Goal: Task Accomplishment & Management: Manage account settings

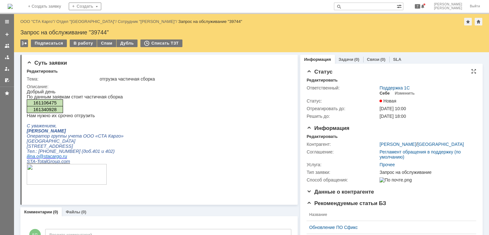
click at [381, 94] on div "Себе" at bounding box center [384, 93] width 10 height 5
click at [322, 136] on div "Редактировать" at bounding box center [322, 136] width 31 height 5
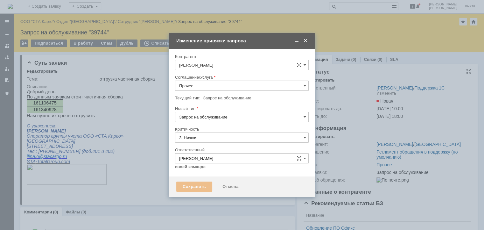
type input "[не указано]"
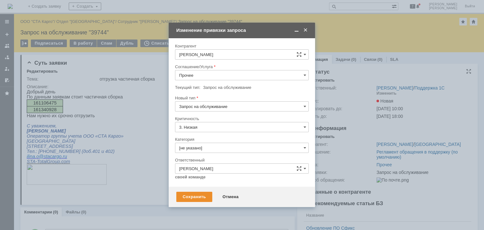
click at [214, 99] on div "Новый тип" at bounding box center [241, 98] width 132 height 4
click at [215, 101] on input "Запрос на обслуживание" at bounding box center [242, 106] width 134 height 10
click at [218, 77] on input "Прочее" at bounding box center [242, 75] width 134 height 10
type input "Запрос на обслуживание"
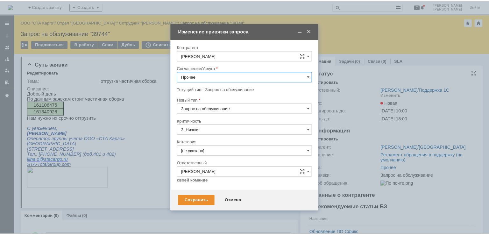
scroll to position [159, 0]
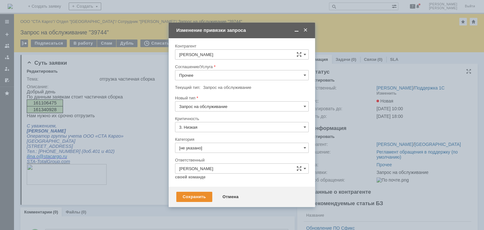
click at [213, 87] on div "WMS Отгрузка" at bounding box center [241, 85] width 133 height 10
type input "WMS Отгрузка"
drag, startPoint x: 201, startPoint y: 203, endPoint x: 199, endPoint y: 198, distance: 4.7
click at [200, 202] on div "Сохранить Отмена" at bounding box center [242, 197] width 146 height 20
click at [199, 198] on div "Сохранить" at bounding box center [194, 197] width 36 height 10
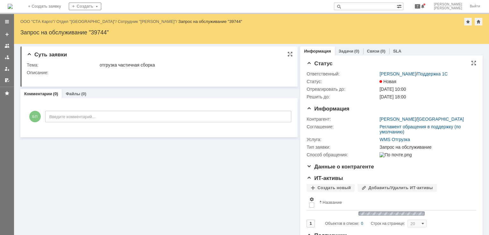
scroll to position [0, 0]
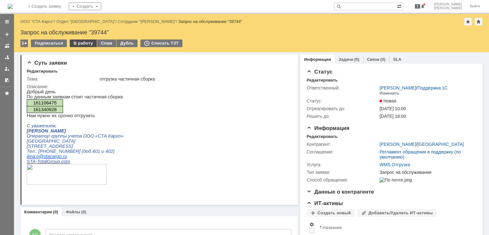
click at [85, 45] on div "В работу" at bounding box center [83, 43] width 27 height 8
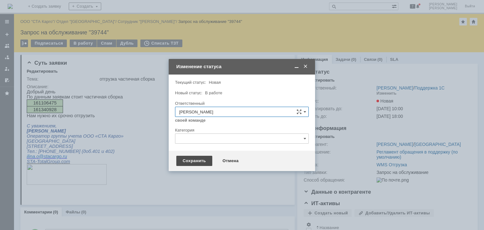
click at [198, 162] on div "Сохранить" at bounding box center [194, 161] width 36 height 10
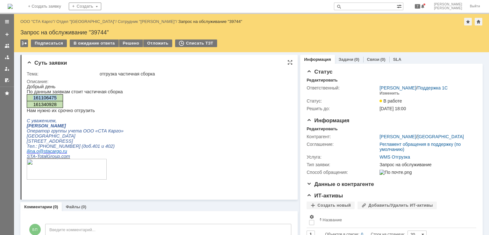
drag, startPoint x: 58, startPoint y: 96, endPoint x: 32, endPoint y: 100, distance: 25.4
click at [32, 100] on p "161106475" at bounding box center [44, 97] width 31 height 5
copy span "161106475"
click at [51, 104] on span "161340928" at bounding box center [44, 104] width 23 height 5
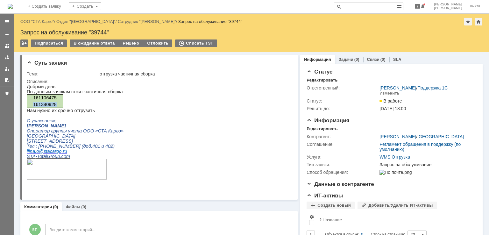
copy span "161340928"
click at [393, 59] on link "SLA" at bounding box center [397, 59] width 8 height 5
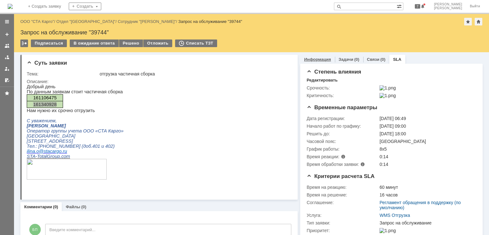
click at [308, 59] on link "Информация" at bounding box center [317, 59] width 27 height 5
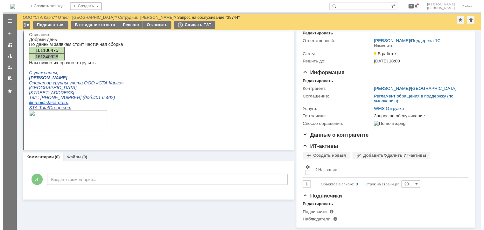
scroll to position [29, 0]
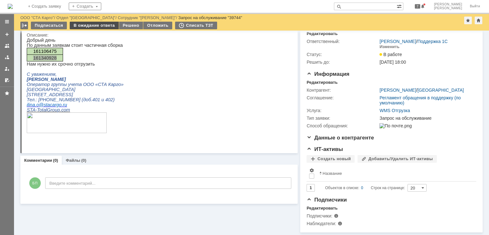
drag, startPoint x: 98, startPoint y: 25, endPoint x: 95, endPoint y: 26, distance: 3.6
click at [98, 25] on div "В ожидание ответа" at bounding box center [94, 26] width 49 height 8
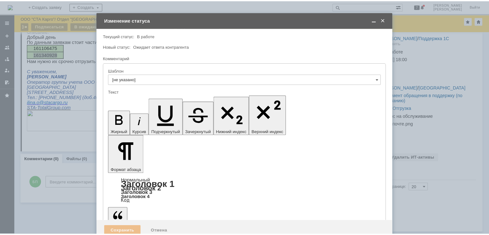
scroll to position [0, 0]
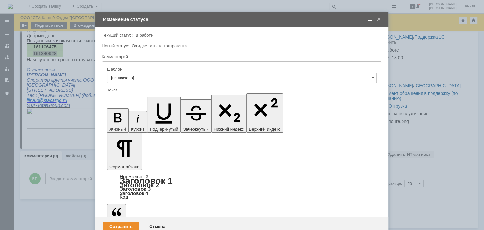
click at [152, 222] on div "Отмена" at bounding box center [157, 227] width 29 height 10
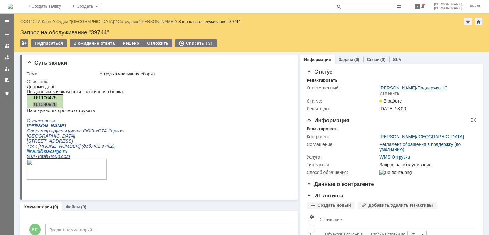
click at [315, 127] on div "Редактировать" at bounding box center [322, 128] width 31 height 5
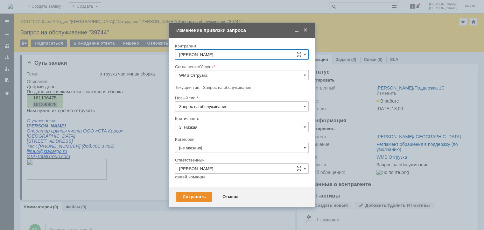
click at [206, 106] on input "Запрос на обслуживание" at bounding box center [242, 106] width 134 height 10
click at [196, 137] on span "Инцидент" at bounding box center [241, 139] width 125 height 5
type input "Инцидент"
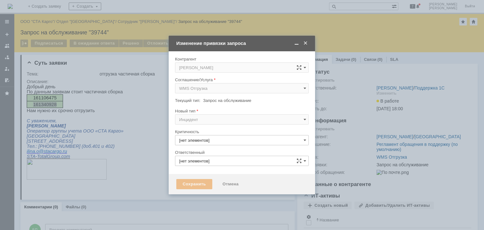
type input "[PERSON_NAME]"
type input "3. Низкая"
type input "[не указано]"
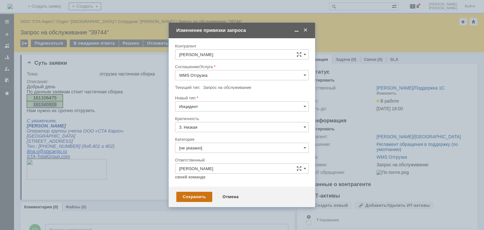
type input "Инцидент"
click at [190, 198] on div "Сохранить" at bounding box center [194, 197] width 36 height 10
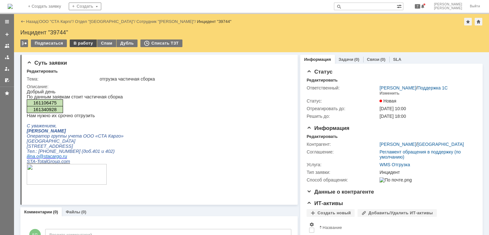
click at [89, 45] on div "В работу" at bounding box center [83, 43] width 27 height 8
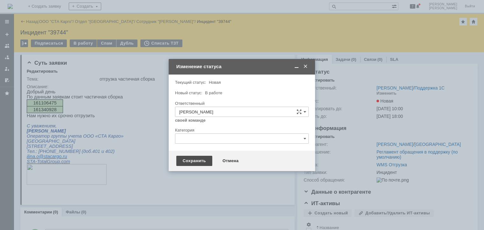
click at [199, 159] on div "Сохранить" at bounding box center [194, 161] width 36 height 10
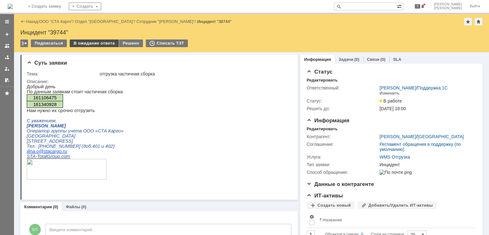
drag, startPoint x: 91, startPoint y: 35, endPoint x: 92, endPoint y: 39, distance: 4.5
click at [92, 35] on div "Инцидент "39744"" at bounding box center [251, 32] width 462 height 6
click at [92, 42] on div "В ожидание ответа" at bounding box center [94, 43] width 49 height 8
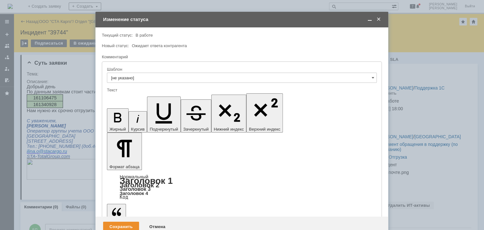
click at [120, 222] on div "Сохранить" at bounding box center [121, 227] width 36 height 10
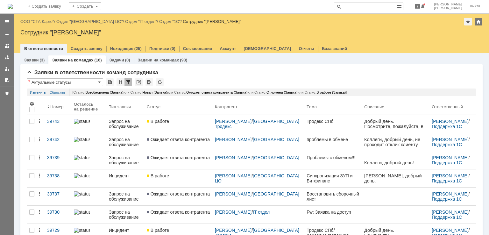
click at [46, 20] on link "ООО "СТА Карго"" at bounding box center [37, 21] width 34 height 5
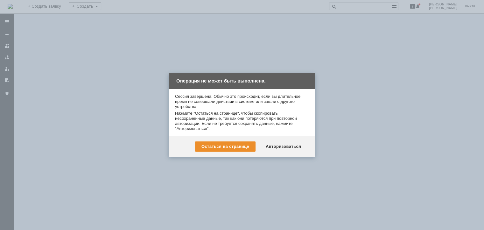
click at [282, 149] on div "Авторизоваться" at bounding box center [283, 146] width 48 height 10
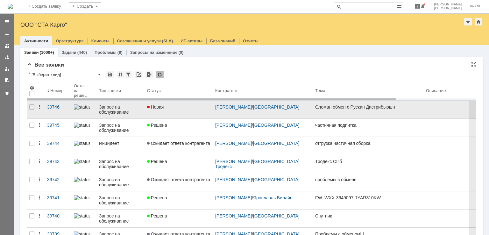
click at [193, 109] on div "Новая" at bounding box center [178, 106] width 63 height 5
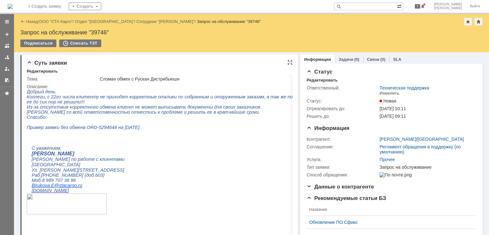
click at [290, 62] on div "Суть заявки Редактировать Тема: Сломан обмен с Рускан Дистрибьюшн Описание:" at bounding box center [158, 148] width 277 height 187
click at [289, 62] on div at bounding box center [289, 62] width 5 height 5
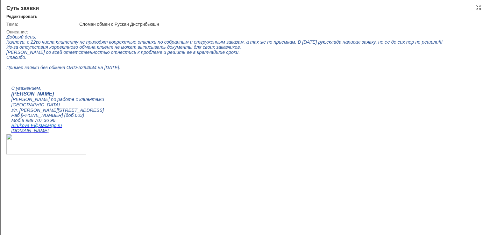
click at [475, 7] on div "Суть заявки" at bounding box center [245, 8] width 478 height 6
click at [477, 8] on div at bounding box center [478, 7] width 5 height 5
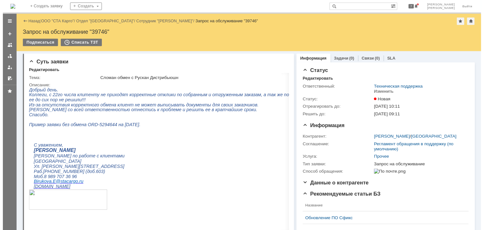
scroll to position [3, 0]
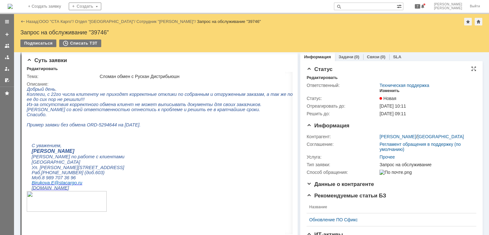
click at [385, 93] on div "Изменить" at bounding box center [389, 90] width 20 height 5
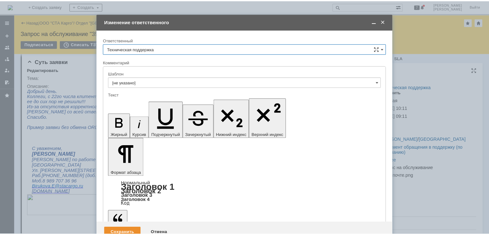
scroll to position [0, 0]
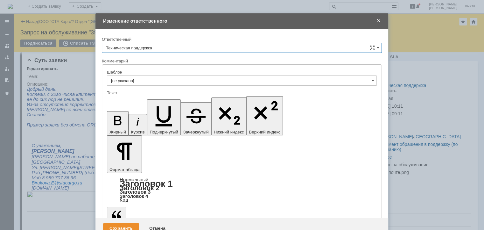
click at [378, 22] on span at bounding box center [379, 21] width 6 height 6
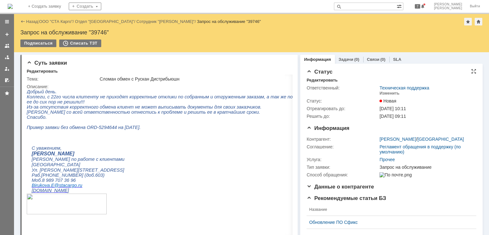
click at [384, 96] on td "Изменить" at bounding box center [390, 93] width 23 height 6
click at [384, 95] on div "Изменить" at bounding box center [389, 93] width 20 height 5
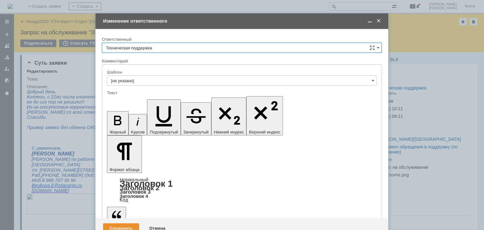
click at [178, 46] on input "Техническая поддержка" at bounding box center [242, 48] width 280 height 10
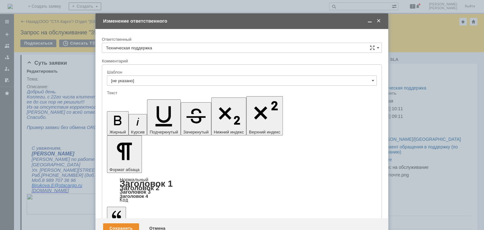
click at [142, 78] on span "[PERSON_NAME]" at bounding box center [242, 80] width 272 height 5
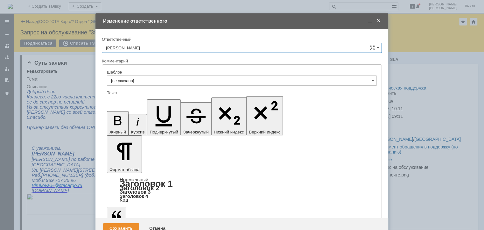
type input "[PERSON_NAME]"
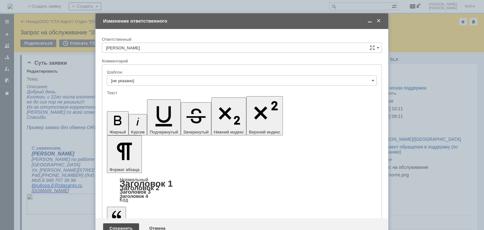
click at [121, 223] on div "Сохранить" at bounding box center [121, 228] width 36 height 10
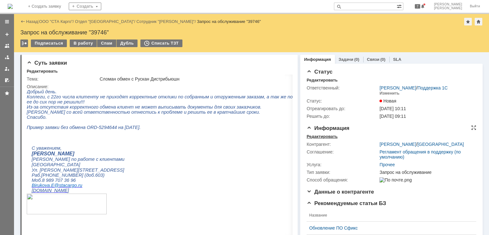
click at [323, 136] on div "Редактировать" at bounding box center [322, 136] width 31 height 5
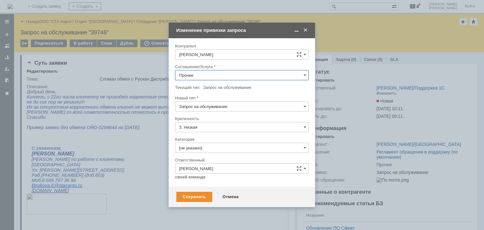
click at [216, 77] on input "Прочее" at bounding box center [242, 75] width 134 height 10
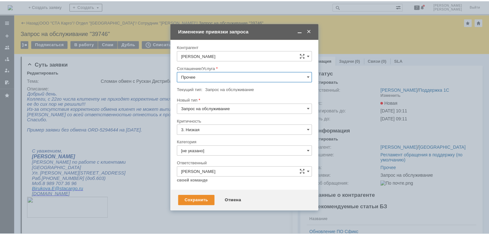
scroll to position [127, 0]
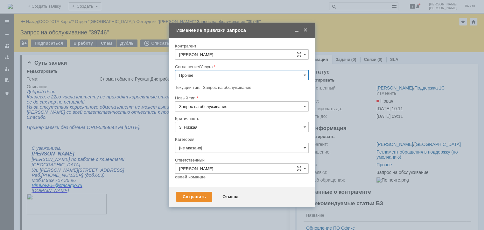
click at [214, 108] on div "WMS Обмены" at bounding box center [241, 107] width 133 height 10
click at [216, 98] on div "Новый тип" at bounding box center [241, 98] width 132 height 4
type input "WMS Обмены"
click at [217, 104] on input "Запрос на обслуживание" at bounding box center [242, 106] width 134 height 10
click at [196, 137] on span "Инцидент" at bounding box center [241, 139] width 125 height 5
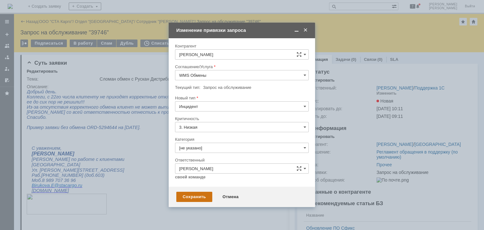
type input "Инцидент"
click at [193, 198] on div "Сохранить" at bounding box center [194, 197] width 36 height 10
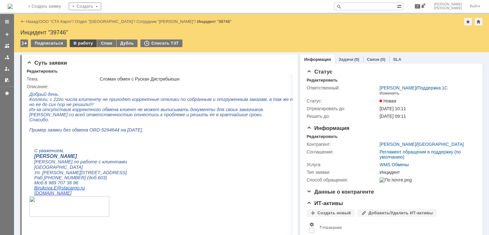
click at [83, 45] on div "В работу" at bounding box center [83, 43] width 27 height 8
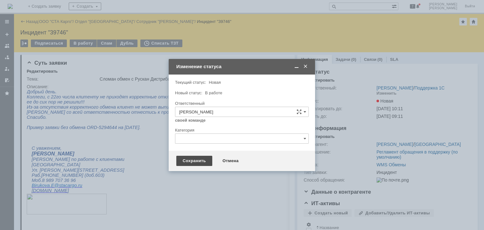
click at [198, 162] on div "Сохранить" at bounding box center [194, 161] width 36 height 10
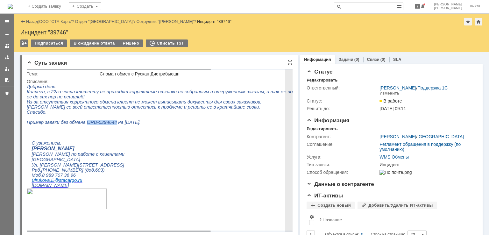
drag, startPoint x: 108, startPoint y: 124, endPoint x: 83, endPoint y: 124, distance: 25.5
click at [83, 124] on span "Пример заявки без обмена ORD-5294644 на [DATE]." at bounding box center [84, 122] width 114 height 5
copy span "ORD-5294644"
click at [126, 135] on p at bounding box center [217, 132] width 381 height 5
drag, startPoint x: 108, startPoint y: 125, endPoint x: 82, endPoint y: 125, distance: 25.2
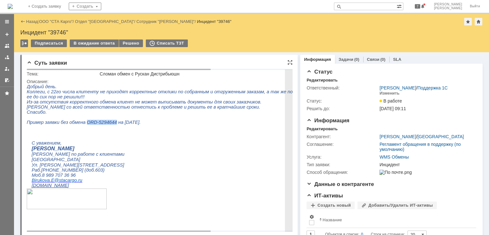
click at [82, 125] on span "Пример заявки без обмена ORD-5294644 на [DATE]." at bounding box center [84, 122] width 114 height 5
copy span "ORD-5294644"
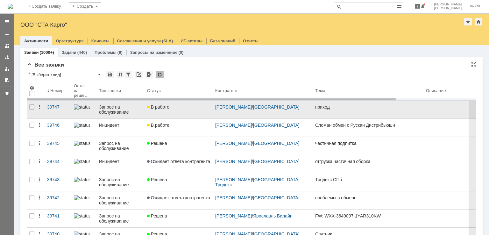
click at [195, 112] on link "В работе" at bounding box center [179, 110] width 68 height 18
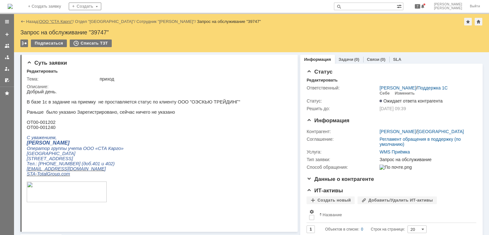
drag, startPoint x: 66, startPoint y: 19, endPoint x: 69, endPoint y: 20, distance: 3.2
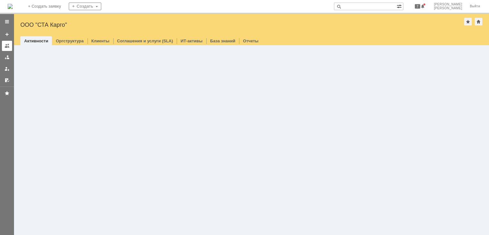
click at [3, 44] on link at bounding box center [7, 46] width 10 height 10
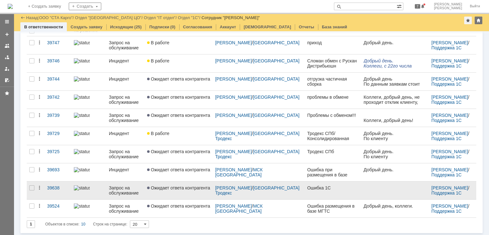
click at [192, 192] on link "Ожидает ответа контрагента" at bounding box center [179, 190] width 68 height 18
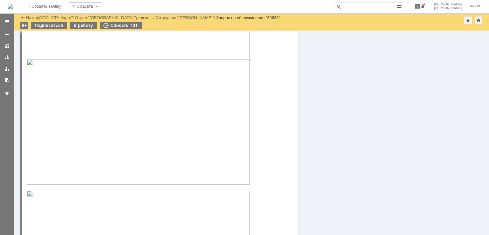
scroll to position [350, 0]
click at [100, 129] on img at bounding box center [138, 93] width 223 height 125
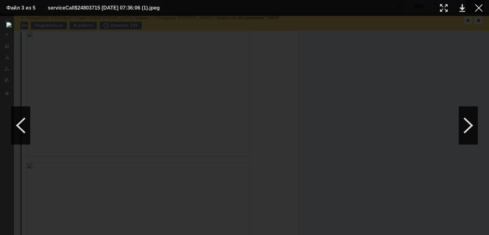
click at [477, 8] on div at bounding box center [479, 8] width 8 height 8
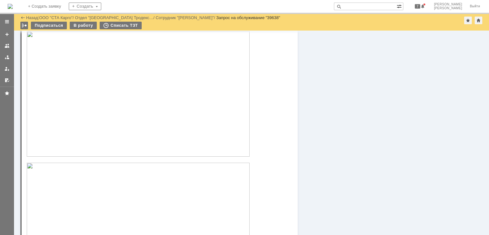
scroll to position [478, 0]
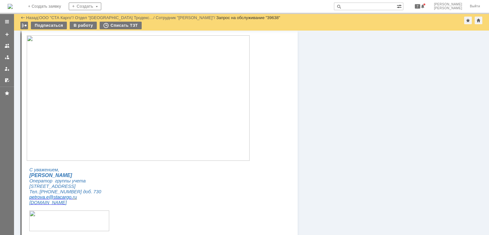
click at [146, 105] on img at bounding box center [138, 97] width 223 height 125
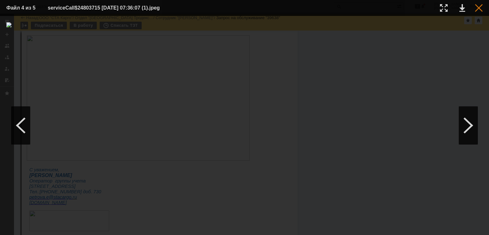
click at [477, 11] on div at bounding box center [479, 8] width 8 height 8
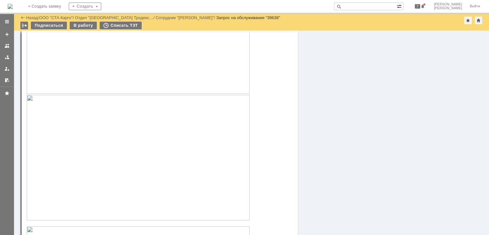
scroll to position [223, 0]
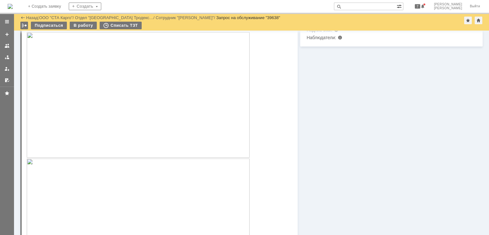
click at [116, 111] on img at bounding box center [138, 94] width 223 height 125
